Goal: Task Accomplishment & Management: Manage account settings

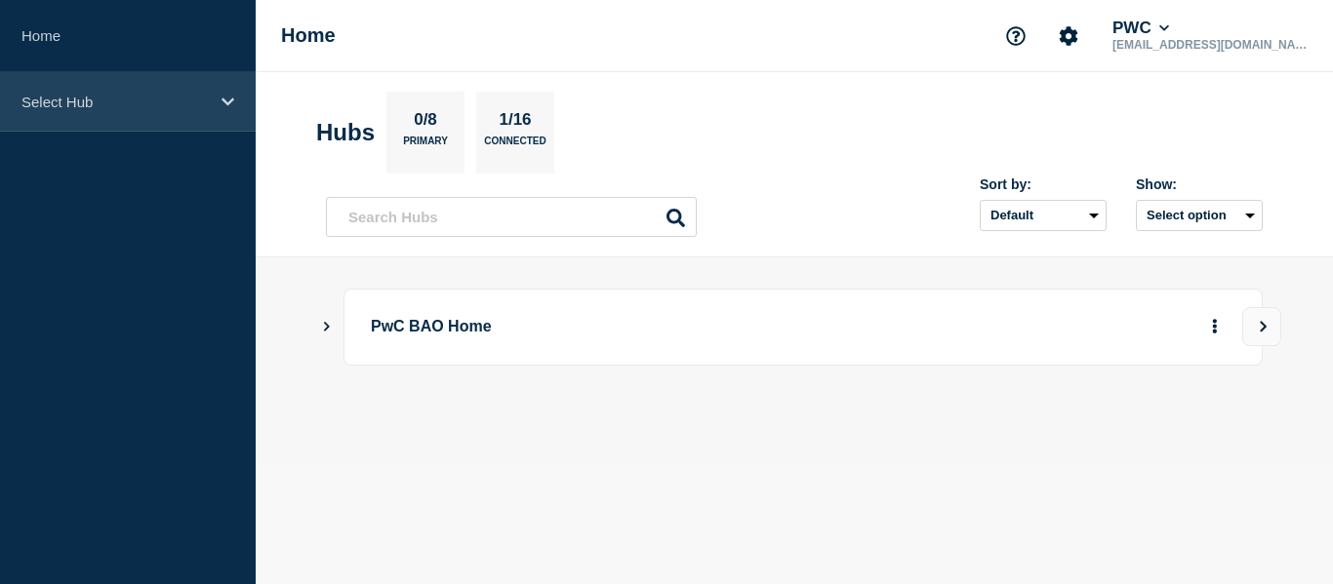
click at [75, 104] on p "Select Hub" at bounding box center [114, 102] width 187 height 17
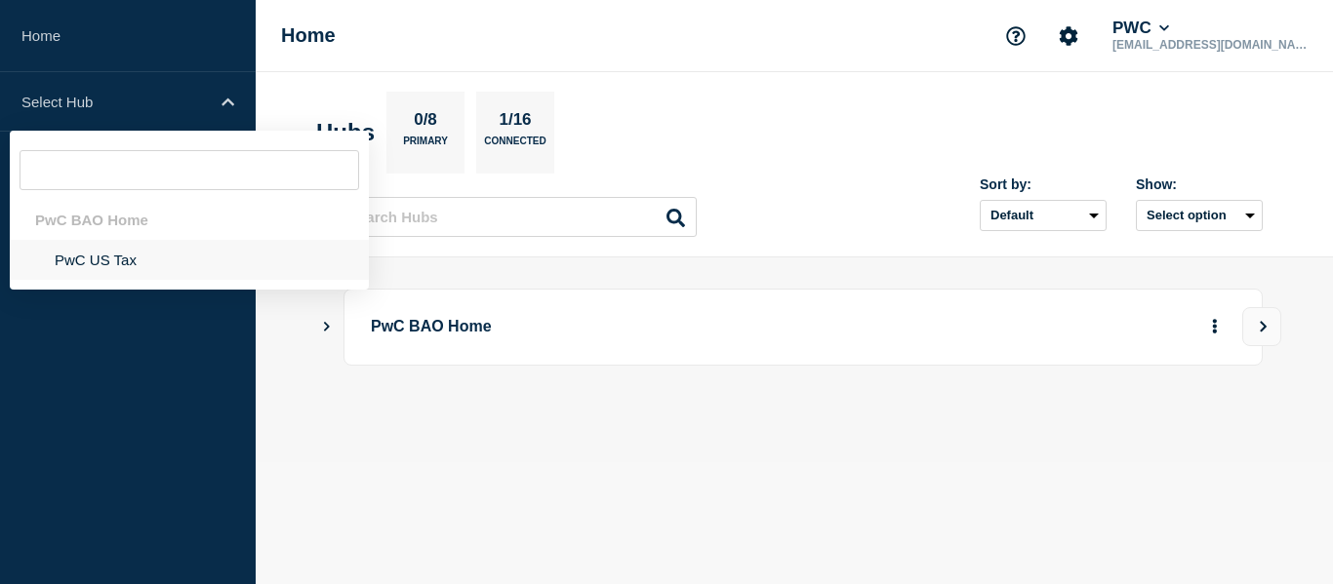
click at [101, 269] on li "PwC US Tax" at bounding box center [189, 260] width 359 height 40
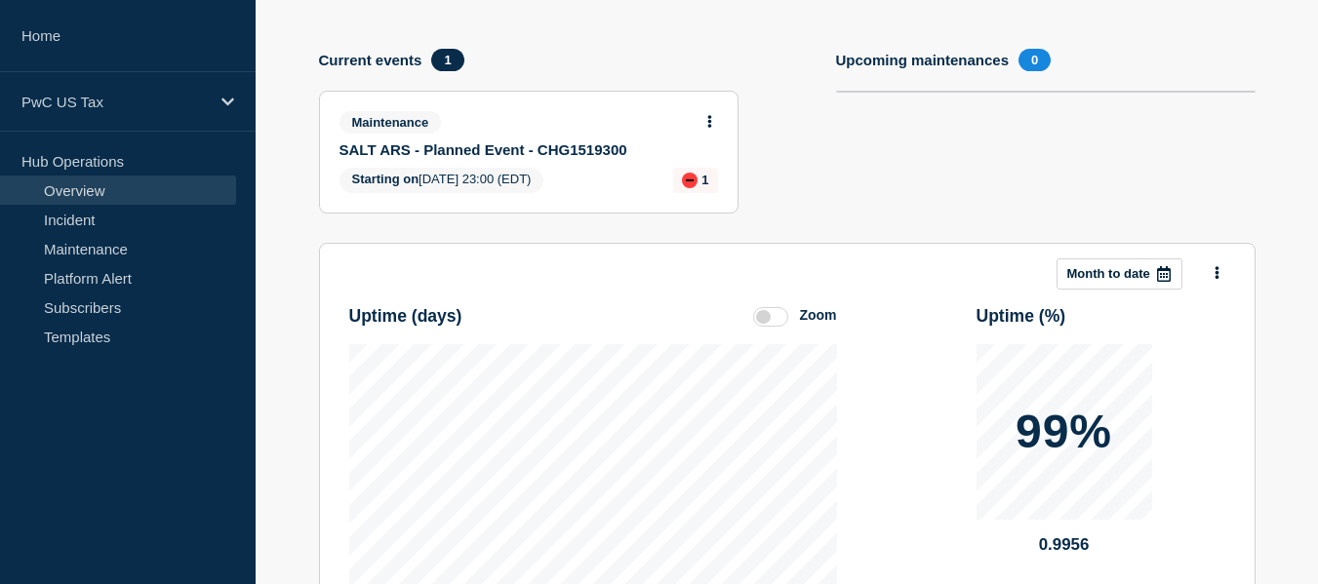
scroll to position [197, 0]
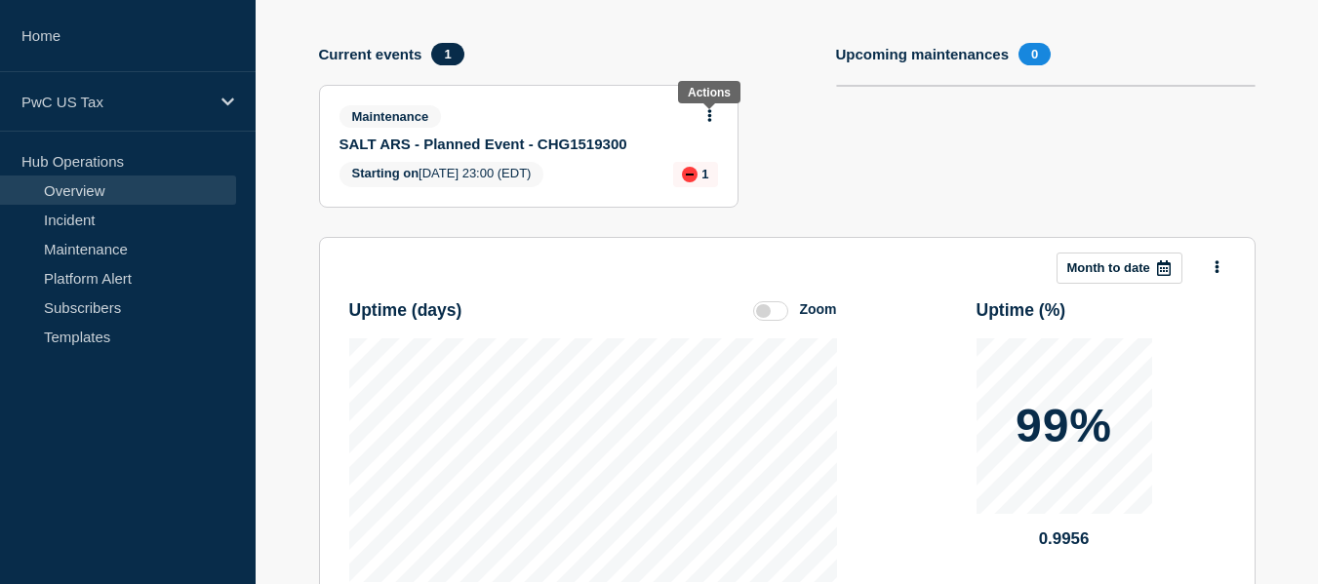
click at [707, 116] on icon at bounding box center [709, 115] width 5 height 13
click at [689, 179] on ul "View maintenance Edit maintenance" at bounding box center [709, 175] width 111 height 41
click at [705, 188] on link "Edit maintenance" at bounding box center [706, 189] width 105 height 16
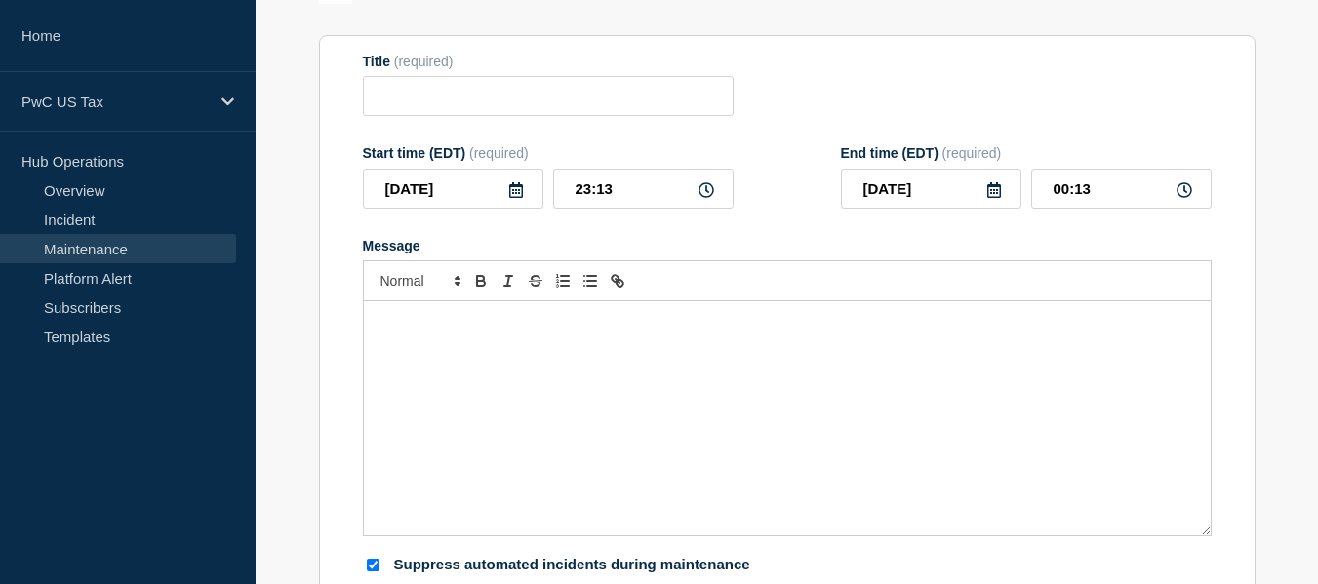
type input "SALT ARS - Planned Event - CHG1519300"
type input "23:00"
type input "02:00"
checkbox input "true"
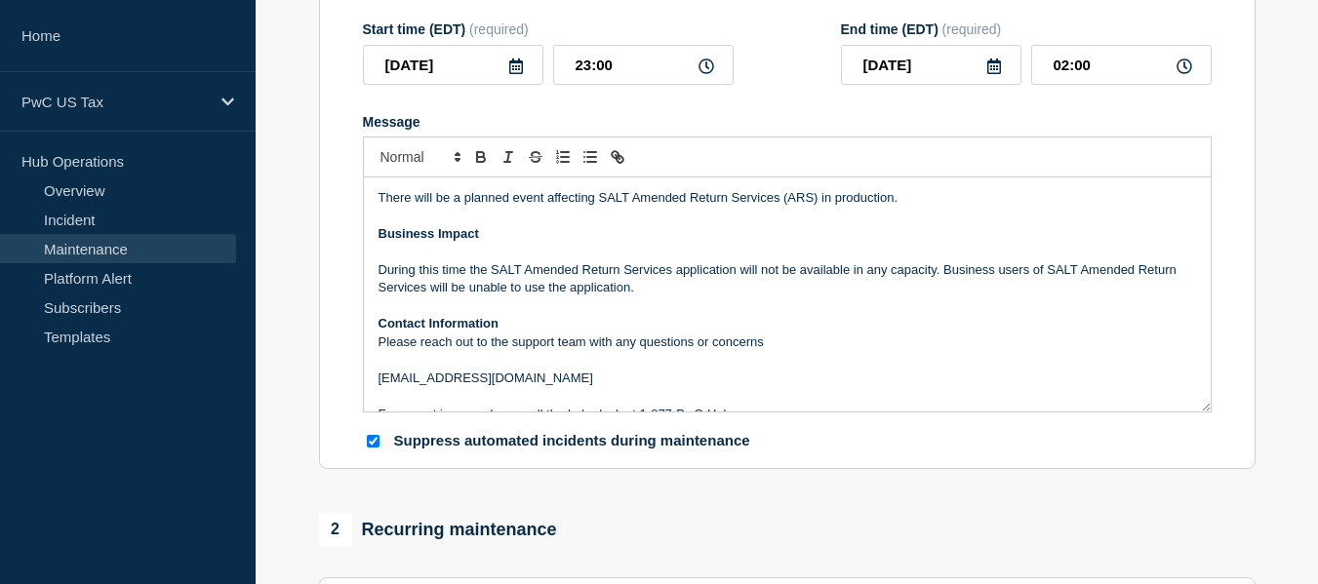
click at [1188, 74] on icon at bounding box center [1185, 67] width 16 height 16
click at [1090, 77] on input "02:00" at bounding box center [1121, 65] width 181 height 40
click at [1069, 76] on input "02:00" at bounding box center [1121, 65] width 181 height 40
type input "23:40"
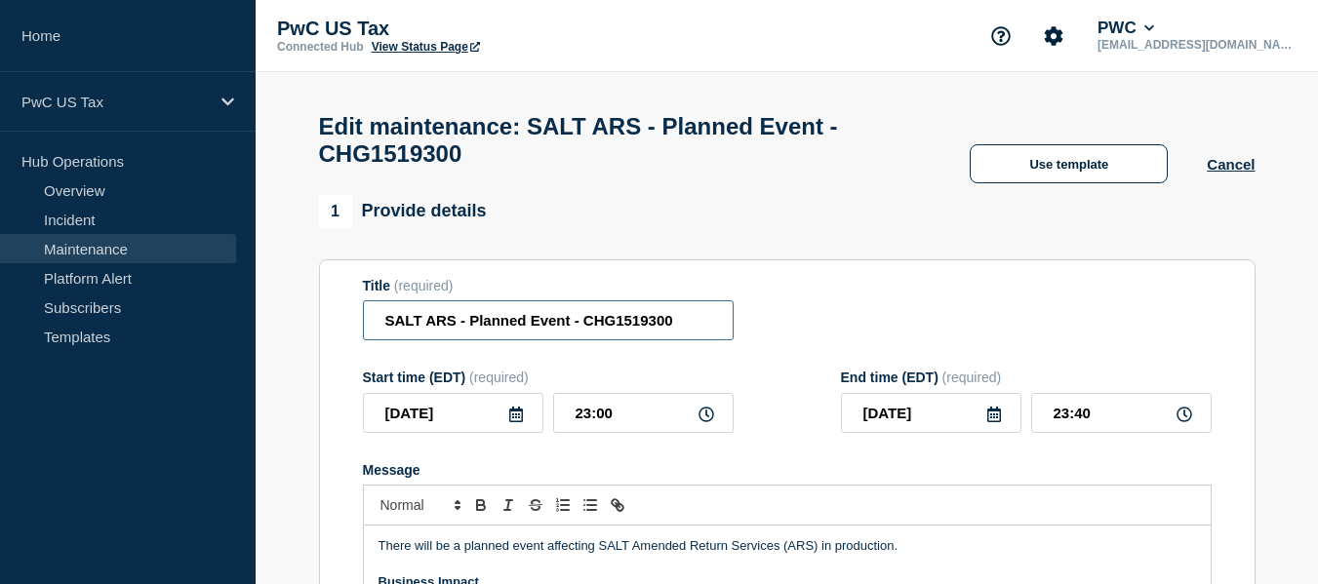
click at [682, 332] on input "SALT ARS - Planned Event - CHG1519300" at bounding box center [548, 321] width 371 height 40
drag, startPoint x: 682, startPoint y: 332, endPoint x: 582, endPoint y: 336, distance: 100.6
click at [582, 336] on input "SALT ARS - Planned Event - CHG1519300" at bounding box center [548, 321] width 371 height 40
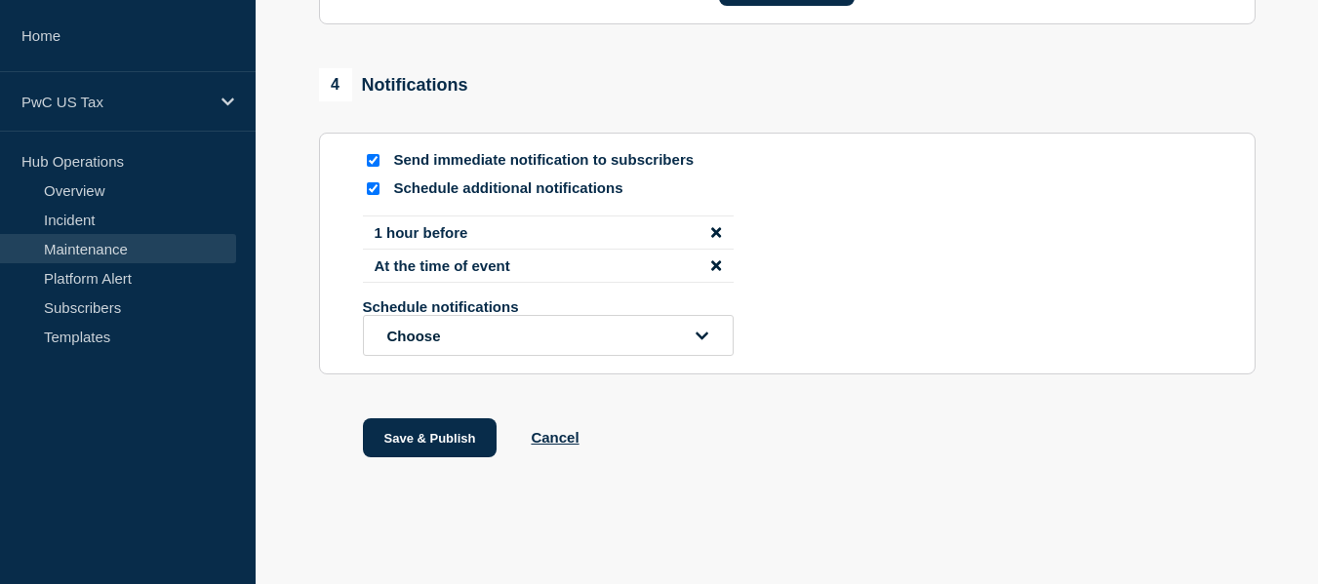
scroll to position [1303, 0]
type input "SALT ARS - Planned Event - Completed"
click at [375, 191] on input "Schedule additional notifications" at bounding box center [373, 188] width 13 height 13
checkbox input "false"
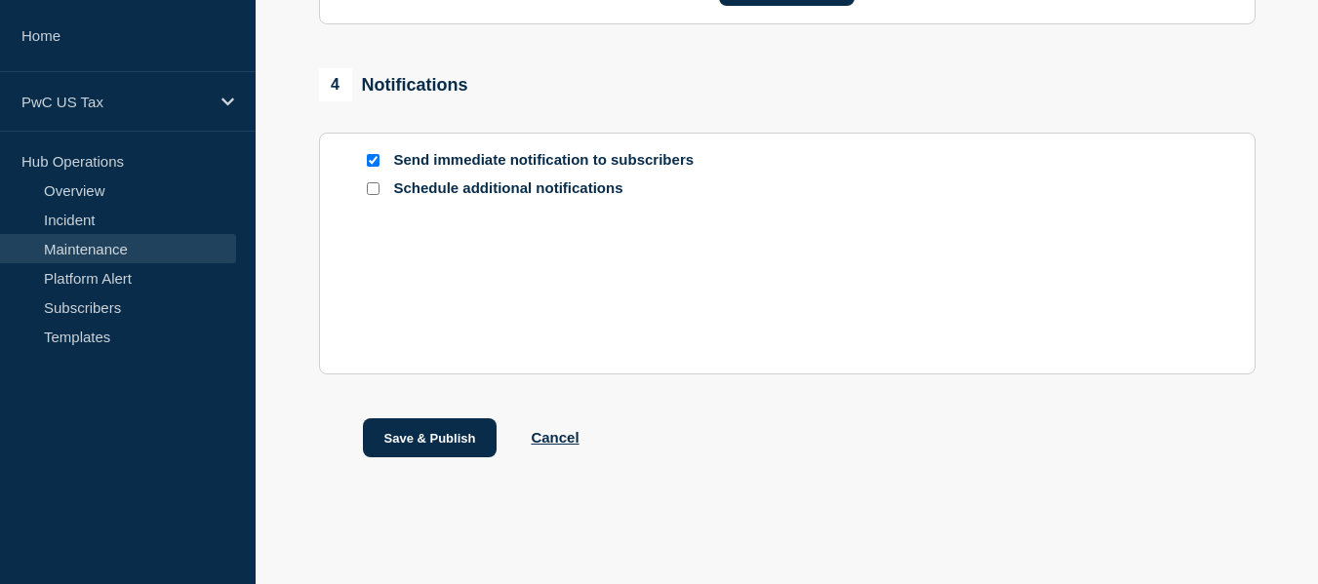
scroll to position [1154, 0]
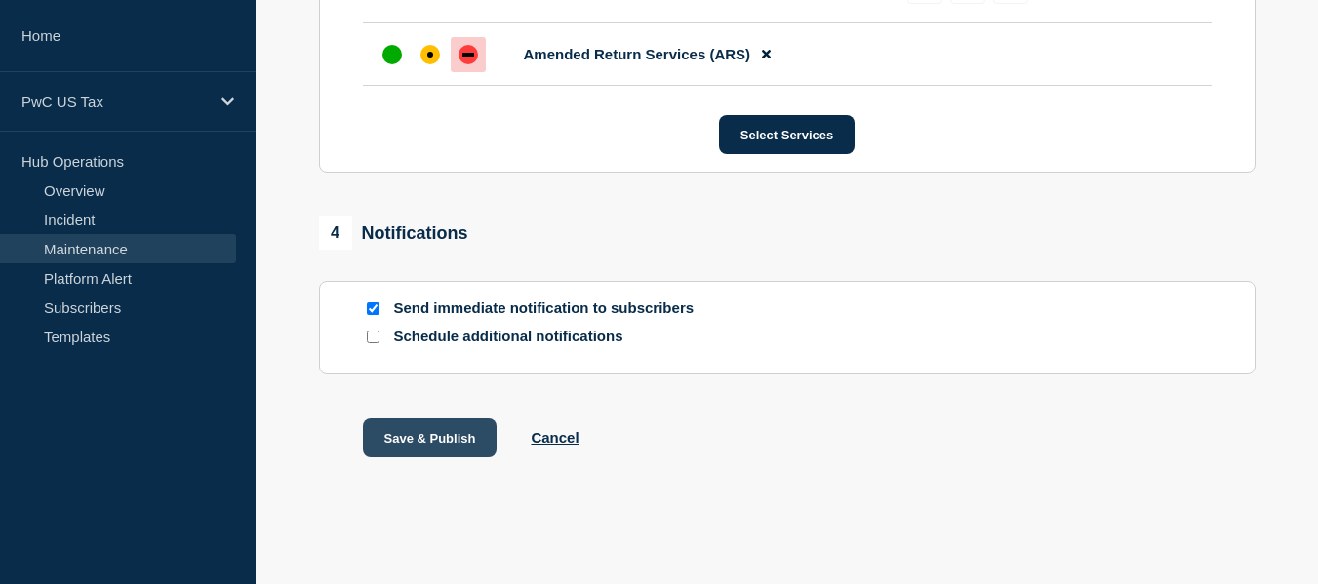
click at [452, 441] on button "Save & Publish" at bounding box center [430, 438] width 135 height 39
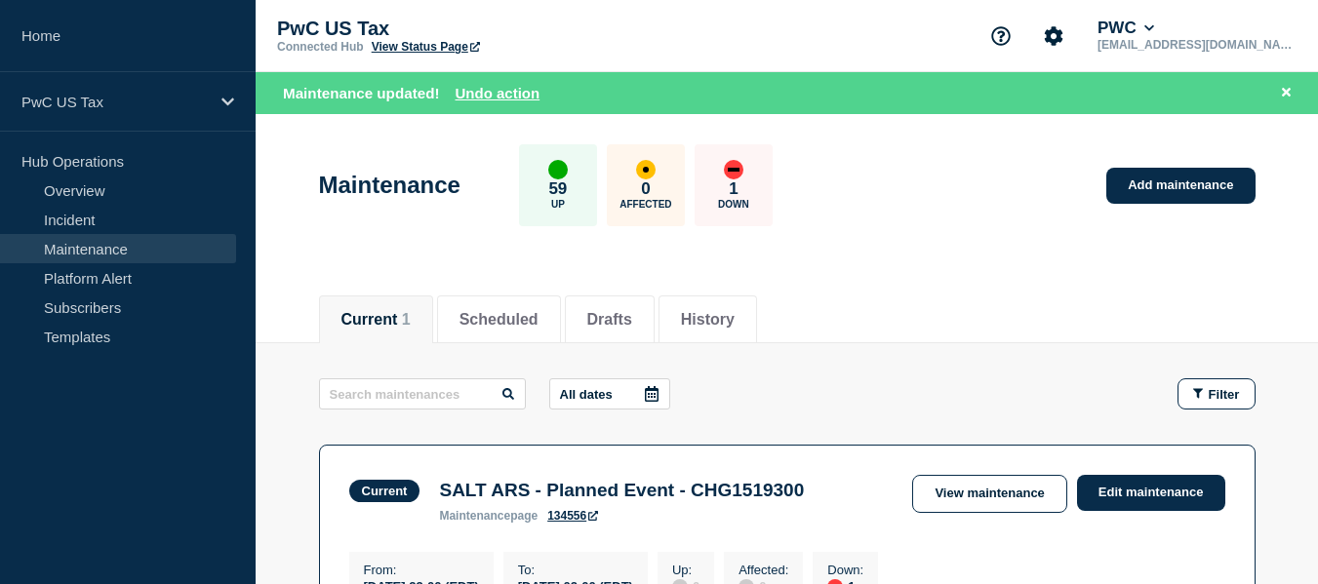
scroll to position [198, 0]
